Goal: Information Seeking & Learning: Learn about a topic

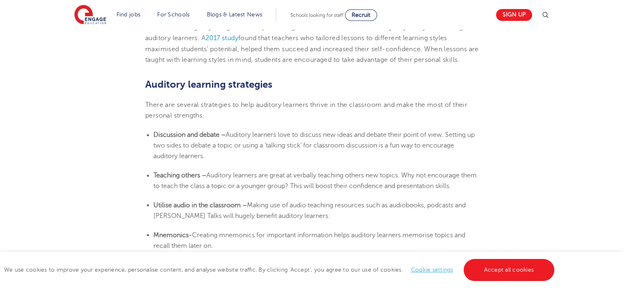
scroll to position [1383, 0]
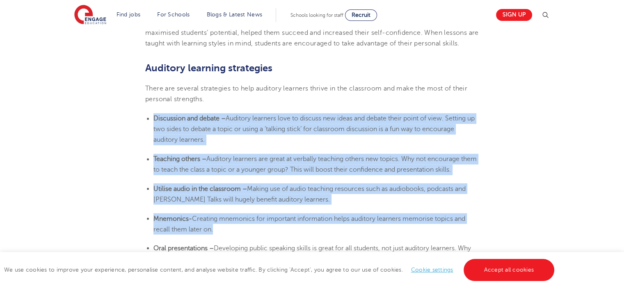
drag, startPoint x: 154, startPoint y: 128, endPoint x: 357, endPoint y: 241, distance: 231.7
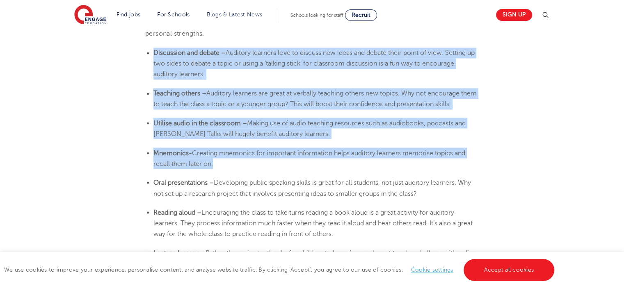
scroll to position [1452, 0]
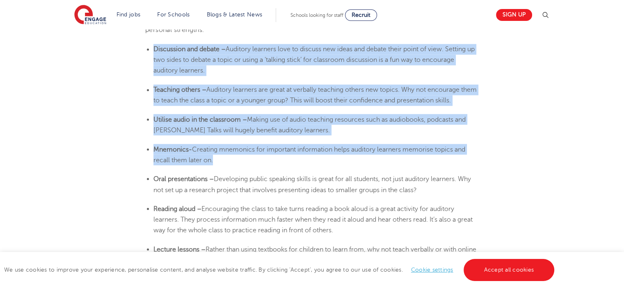
click at [248, 67] on li "Discussion and debate – Auditory learners love to discuss new ideas and debate …" at bounding box center [315, 60] width 325 height 32
drag, startPoint x: 155, startPoint y: 59, endPoint x: 479, endPoint y: 167, distance: 342.4
copy section "Discussion and debate – Auditory learners love to discuss new ideas and debate …"
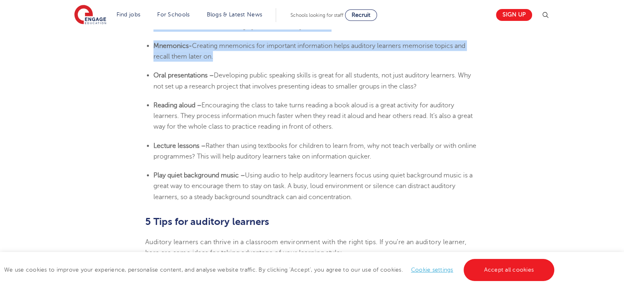
scroll to position [1567, 0]
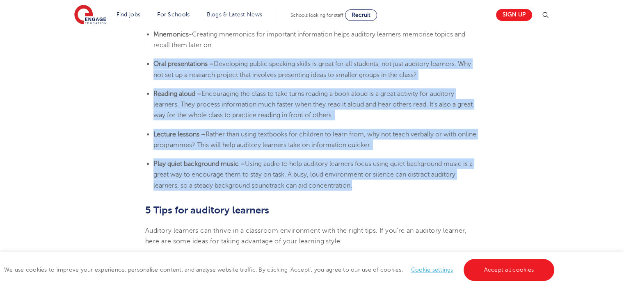
drag, startPoint x: 155, startPoint y: 75, endPoint x: 366, endPoint y: 201, distance: 244.8
copy section "Oral presentations – Developing public speaking skills is great for all student…"
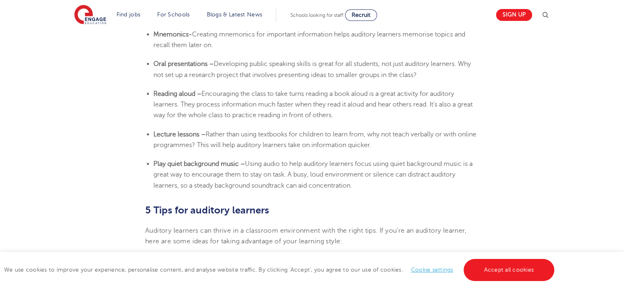
click at [234, 237] on span "Auditory learners can thrive in a classroom environment with the right tips. If…" at bounding box center [305, 236] width 321 height 18
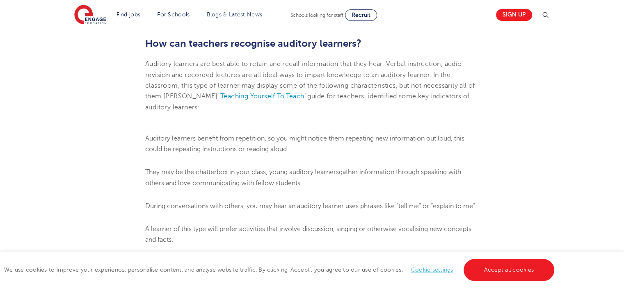
scroll to position [956, 0]
